Goal: Navigation & Orientation: Find specific page/section

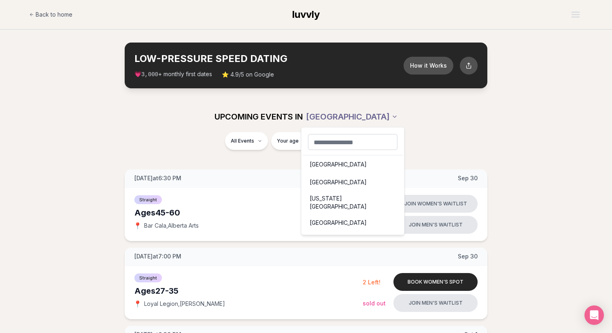
click at [323, 168] on div "[GEOGRAPHIC_DATA]" at bounding box center [353, 164] width 100 height 18
click at [322, 197] on div "[US_STATE][GEOGRAPHIC_DATA]" at bounding box center [353, 202] width 100 height 23
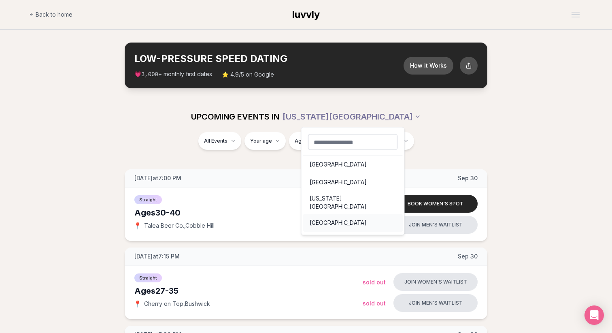
click at [327, 215] on div "[GEOGRAPHIC_DATA]" at bounding box center [353, 223] width 100 height 18
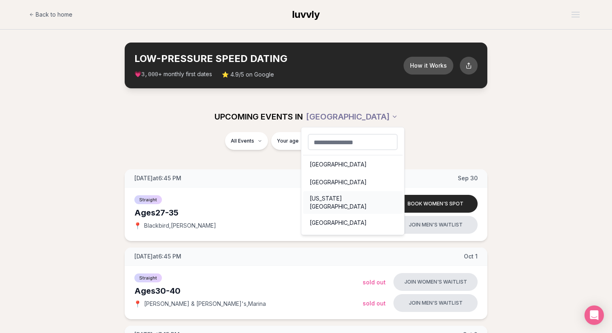
scroll to position [11, 0]
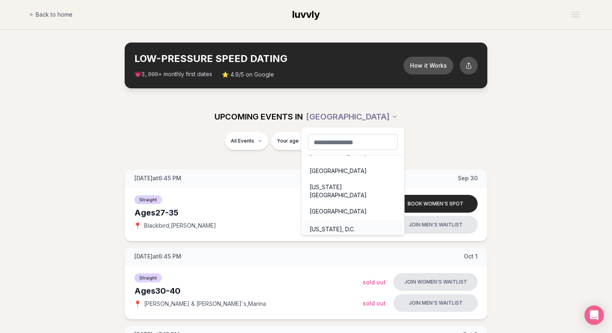
click at [330, 228] on div "[US_STATE], D.C." at bounding box center [353, 229] width 100 height 18
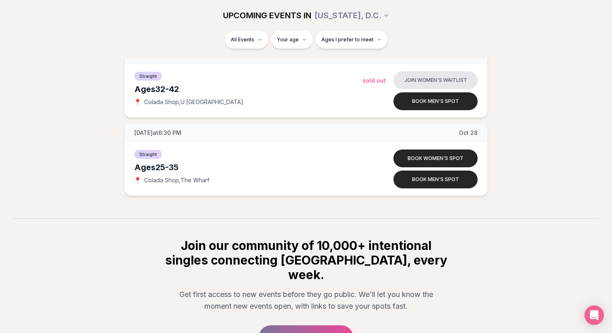
scroll to position [431, 0]
